Goal: Navigation & Orientation: Find specific page/section

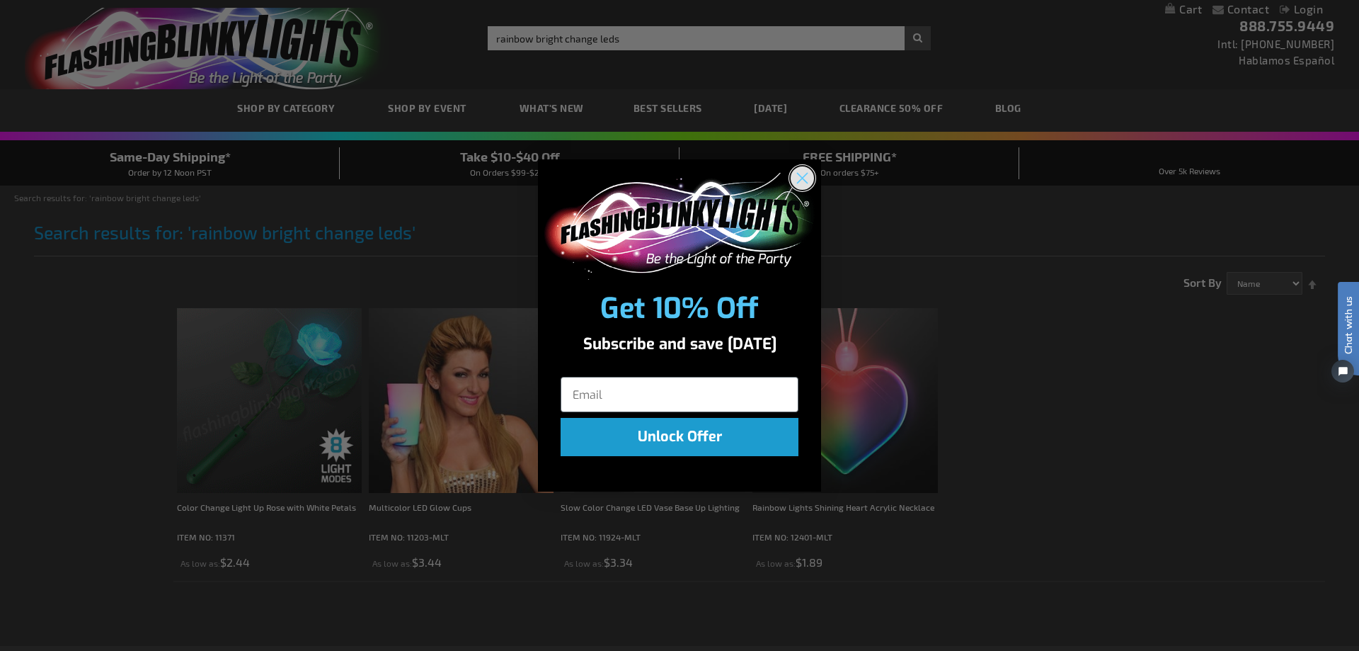
click at [811, 171] on circle "Close dialog" at bounding box center [802, 177] width 23 height 23
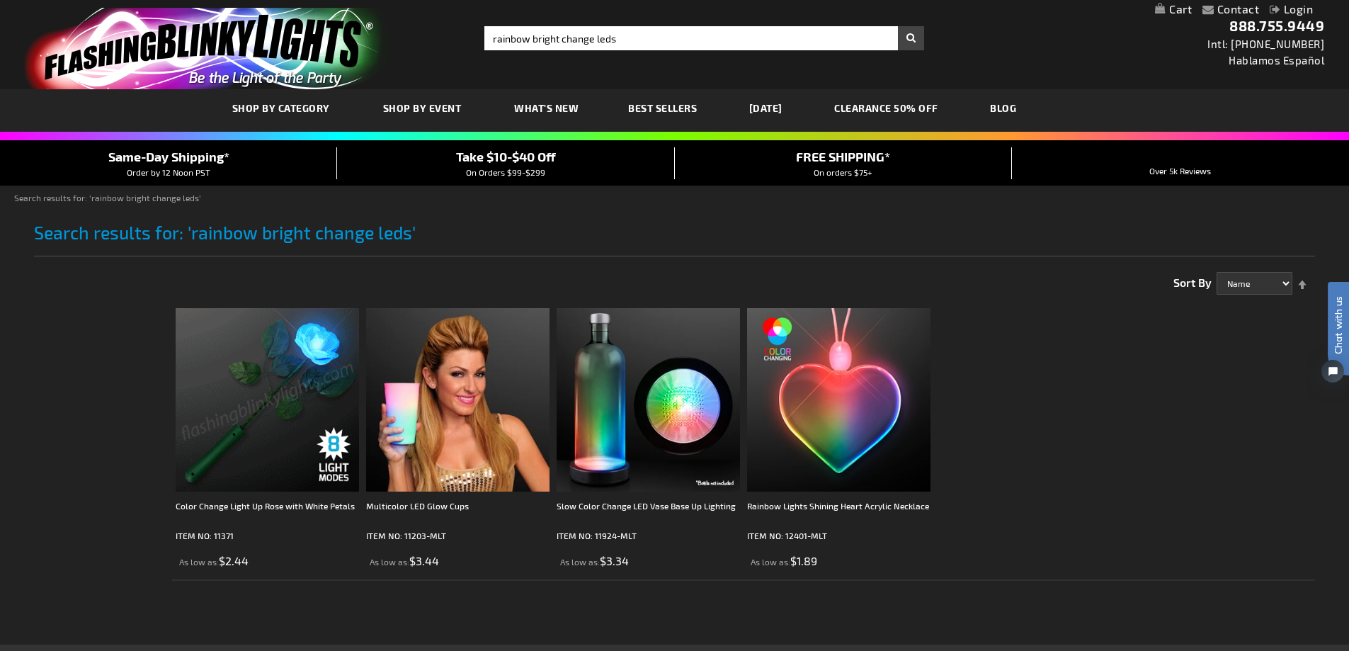
click at [652, 108] on span "Best Sellers" at bounding box center [662, 108] width 69 height 12
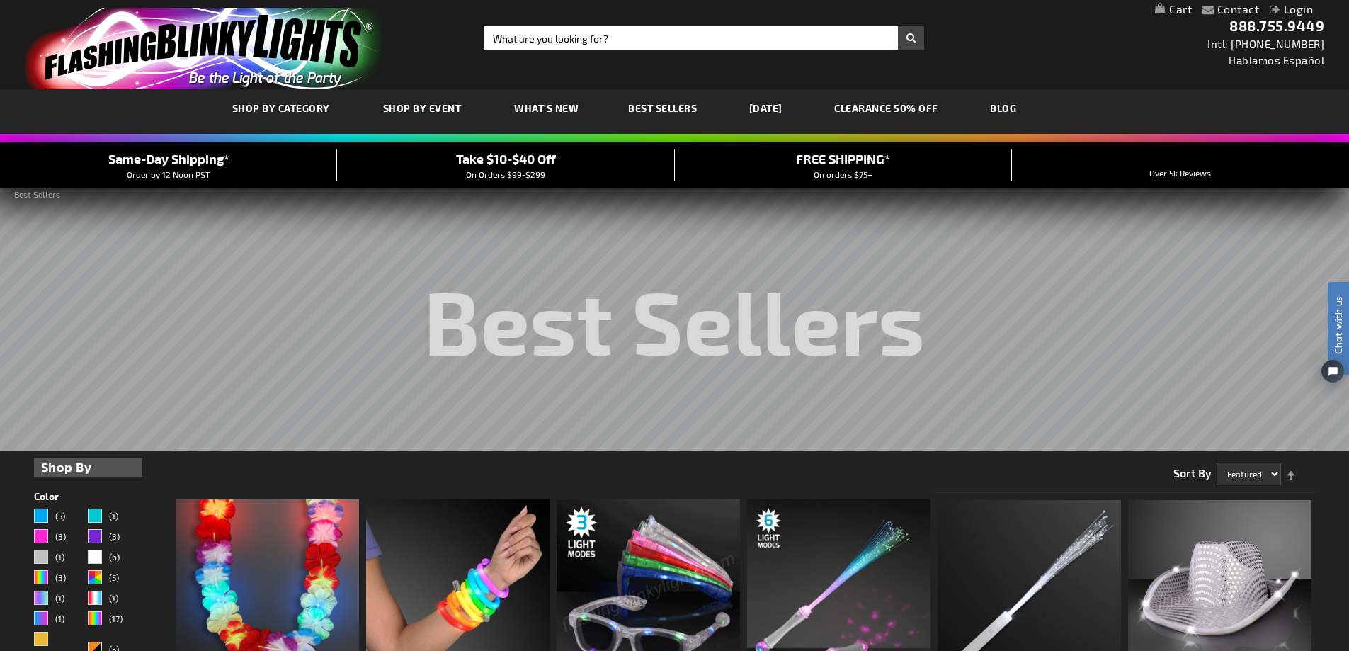
click at [766, 105] on link "[DATE]" at bounding box center [765, 107] width 55 height 47
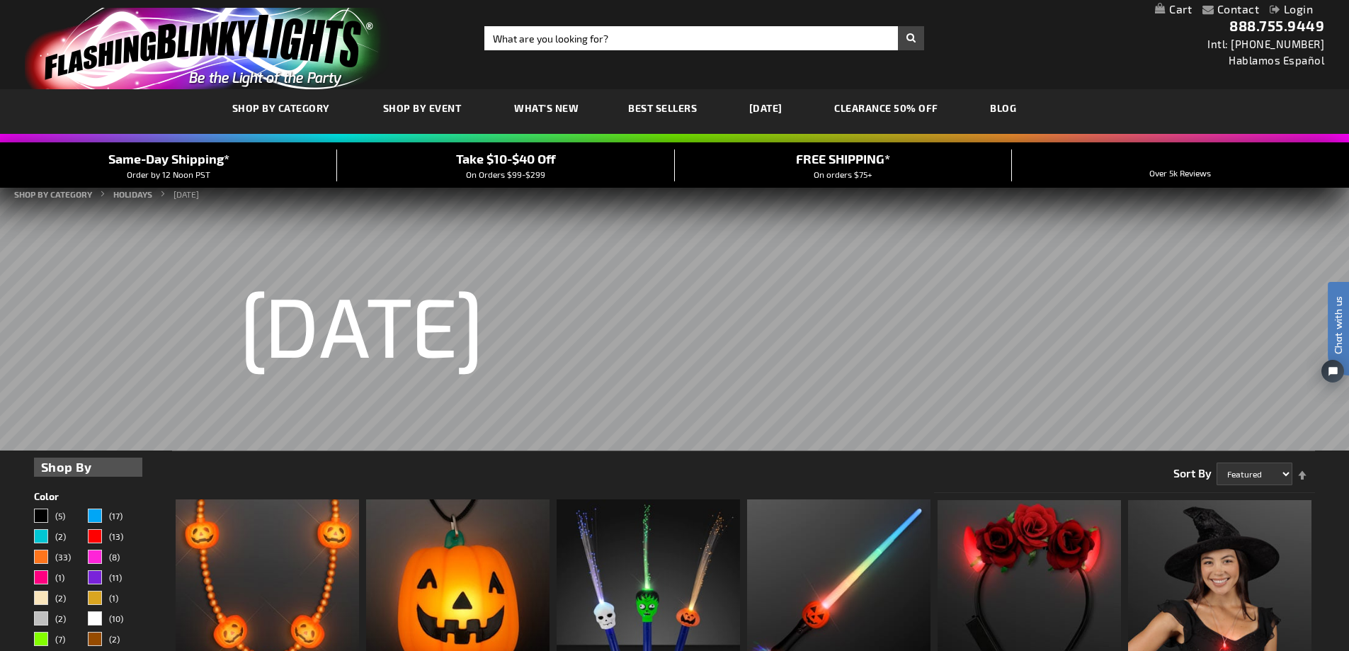
click at [894, 105] on link "CLEARANCE 50% OFF" at bounding box center [885, 107] width 125 height 47
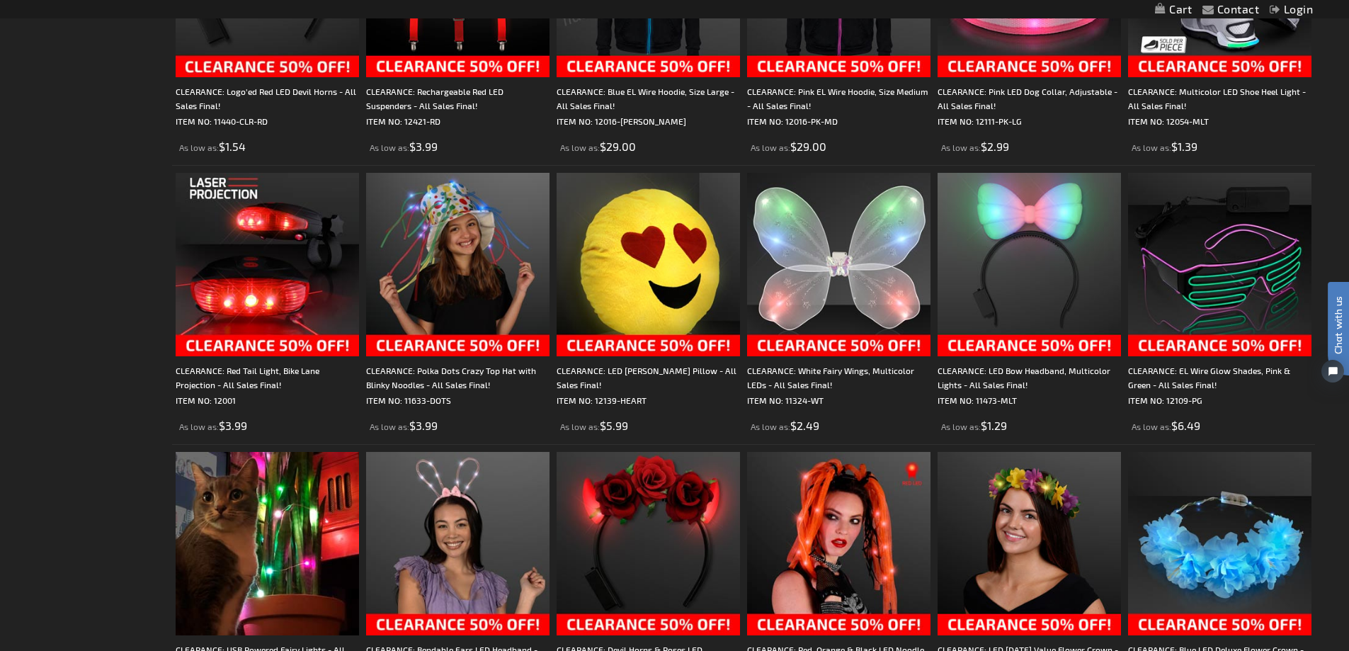
scroll to position [708, 0]
